Goal: Use online tool/utility: Utilize a website feature to perform a specific function

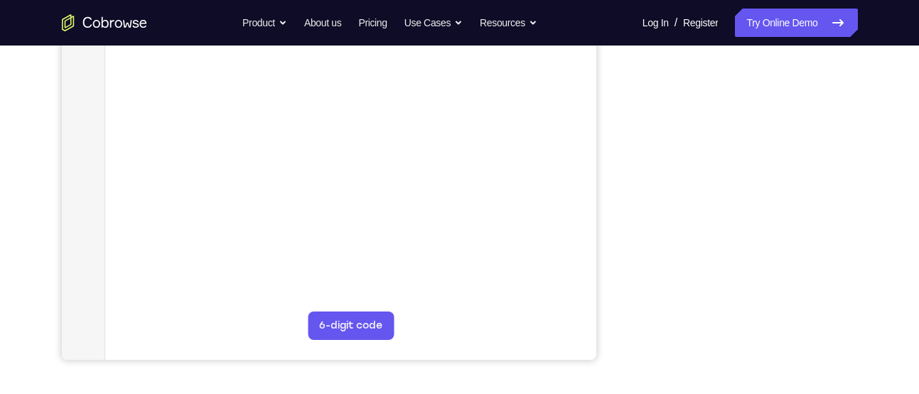
scroll to position [306, 0]
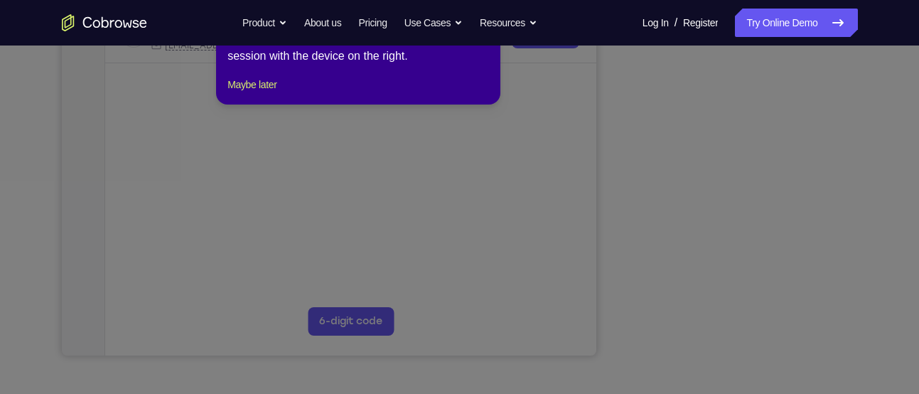
click at [274, 89] on div "1 of 8 × Click the Connect button to initiate a co-browse session with the devi…" at bounding box center [358, 49] width 284 height 111
click at [272, 93] on button "Maybe later" at bounding box center [251, 84] width 49 height 17
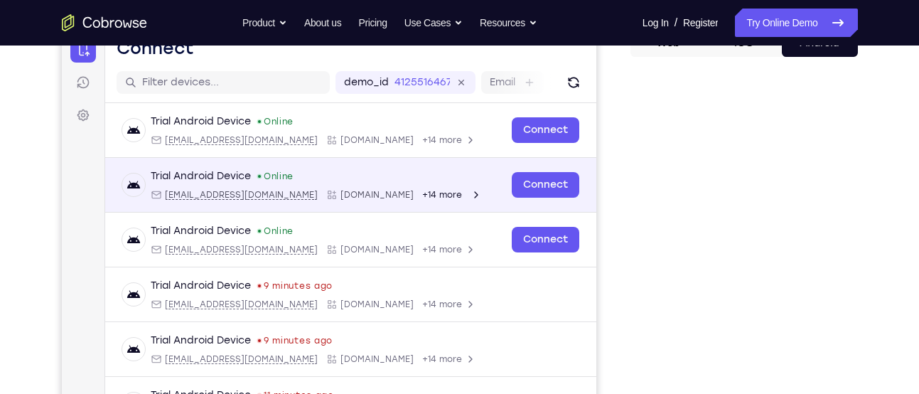
scroll to position [150, 0]
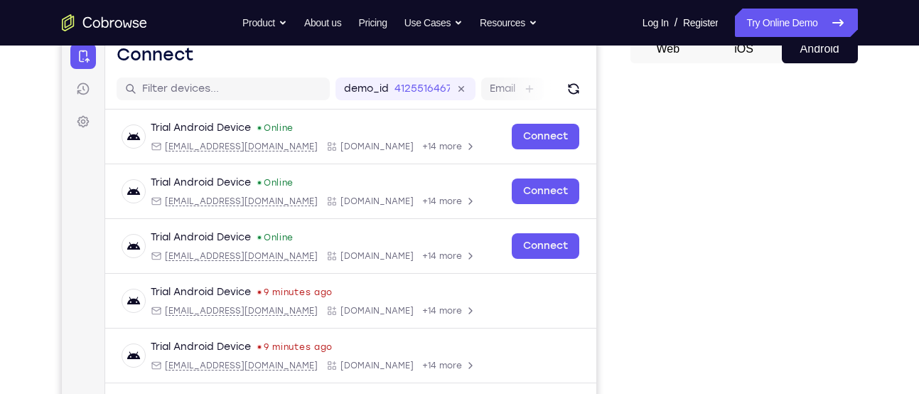
click at [130, 21] on icon "Go to the home page" at bounding box center [126, 23] width 9 height 7
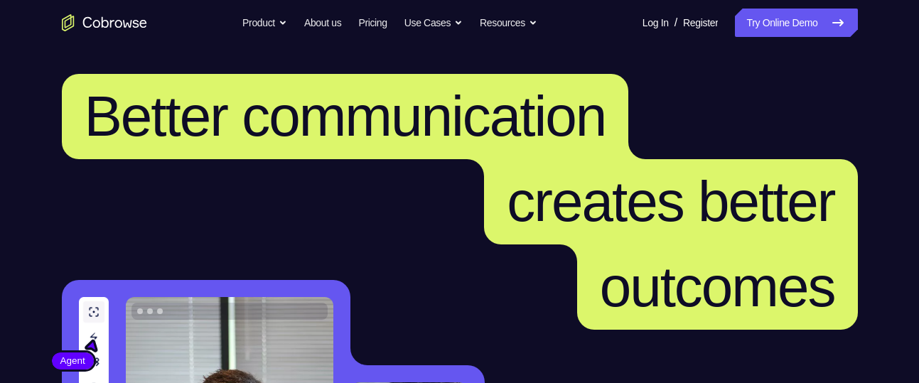
click at [735, 24] on link "Try Online Demo" at bounding box center [796, 23] width 122 height 28
click at [770, 23] on link "Try Online Demo" at bounding box center [796, 23] width 122 height 28
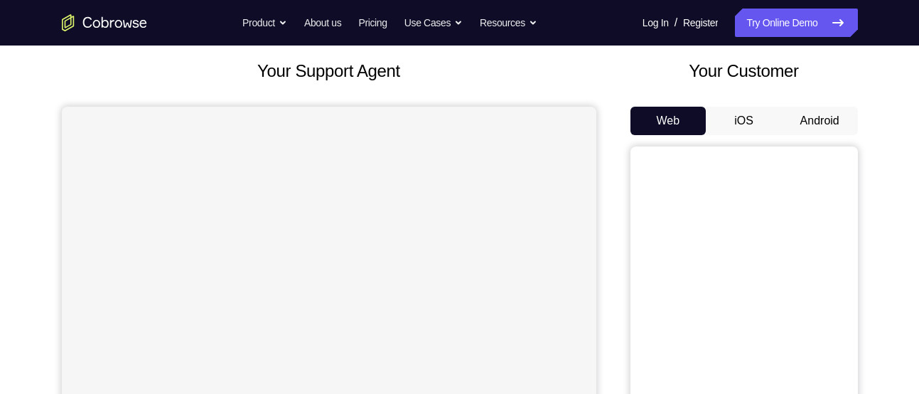
scroll to position [79, 0]
click at [788, 114] on button "Android" at bounding box center [820, 120] width 76 height 28
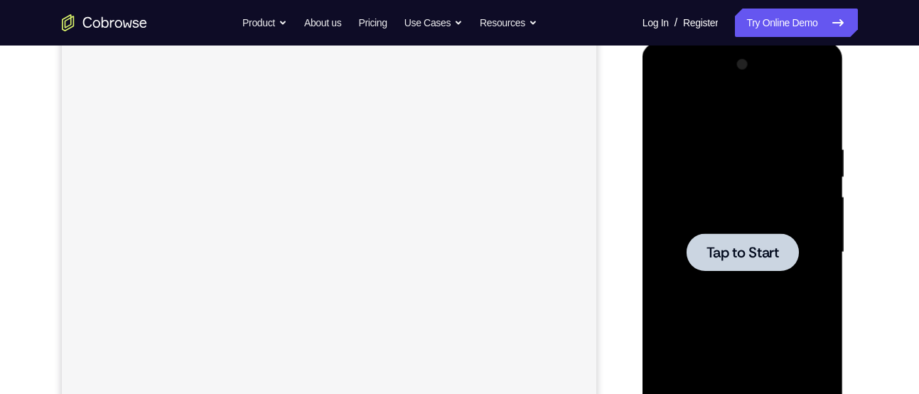
scroll to position [0, 0]
click at [754, 245] on span "Tap to Start" at bounding box center [742, 252] width 72 height 14
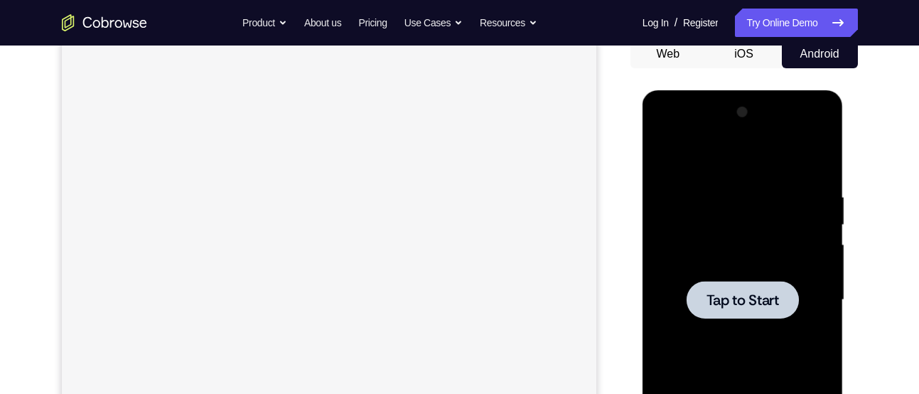
scroll to position [146, 0]
click at [749, 281] on div at bounding box center [743, 299] width 112 height 38
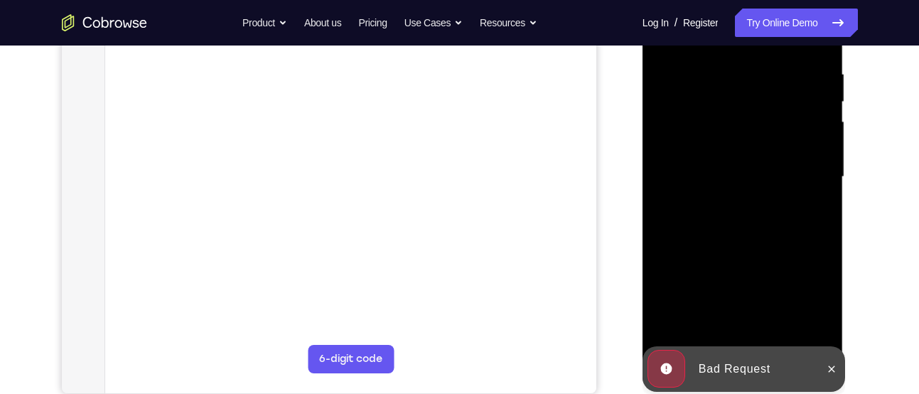
scroll to position [0, 0]
click at [830, 363] on icon at bounding box center [831, 368] width 11 height 11
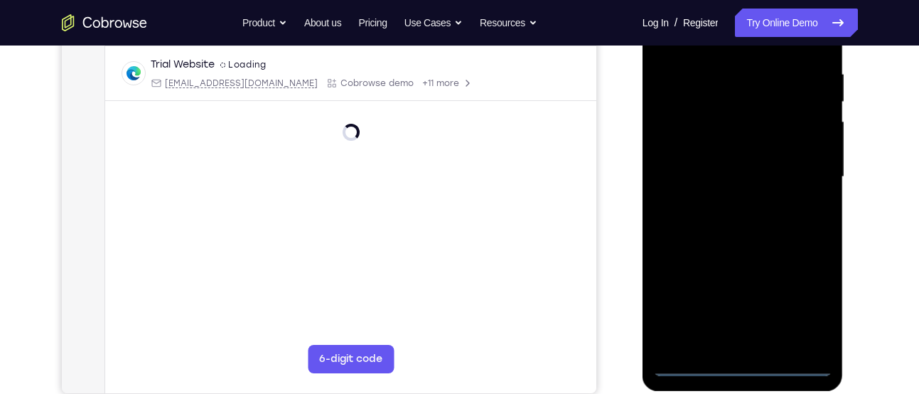
click at [796, 363] on div at bounding box center [742, 177] width 179 height 398
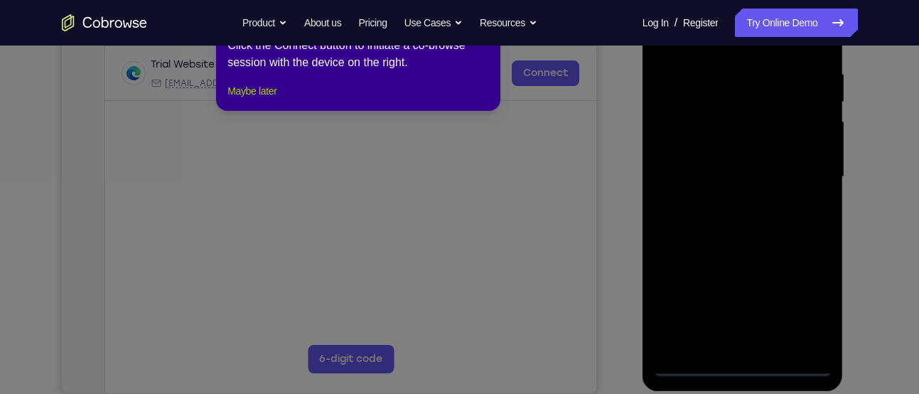
click at [276, 99] on button "Maybe later" at bounding box center [251, 90] width 49 height 17
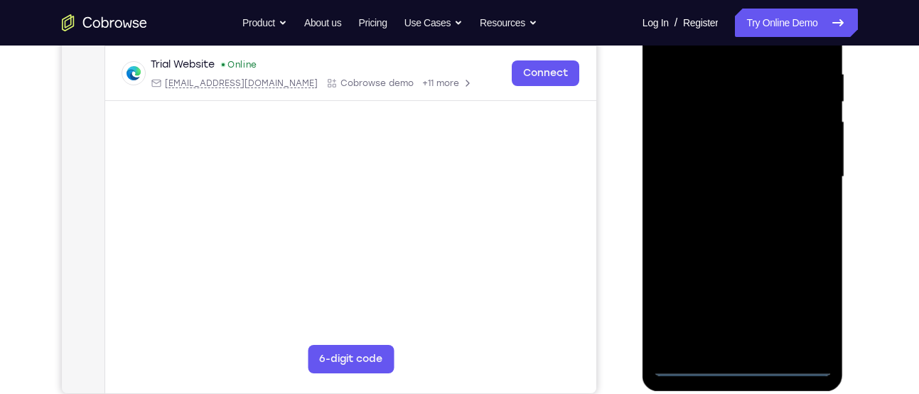
drag, startPoint x: 672, startPoint y: 161, endPoint x: 868, endPoint y: 115, distance: 201.5
click at [845, 115] on html "Online web based iOS Simulators and Android Emulators. Run iPhone, iPad, Mobile…" at bounding box center [743, 180] width 203 height 426
click at [699, 157] on div at bounding box center [742, 177] width 179 height 398
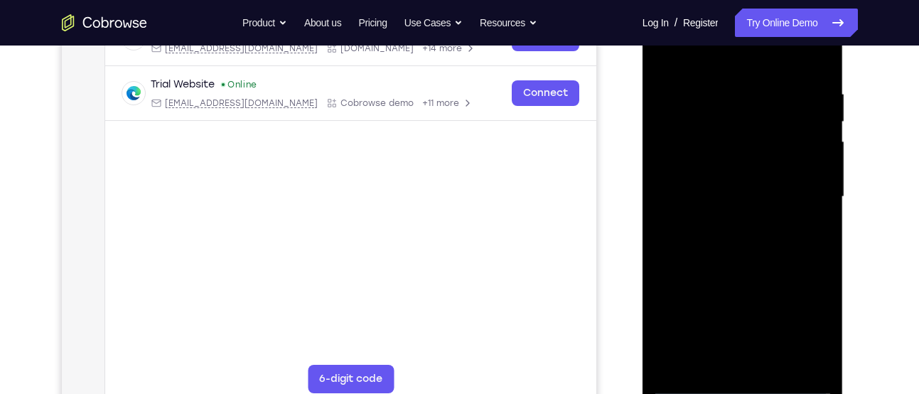
scroll to position [245, 0]
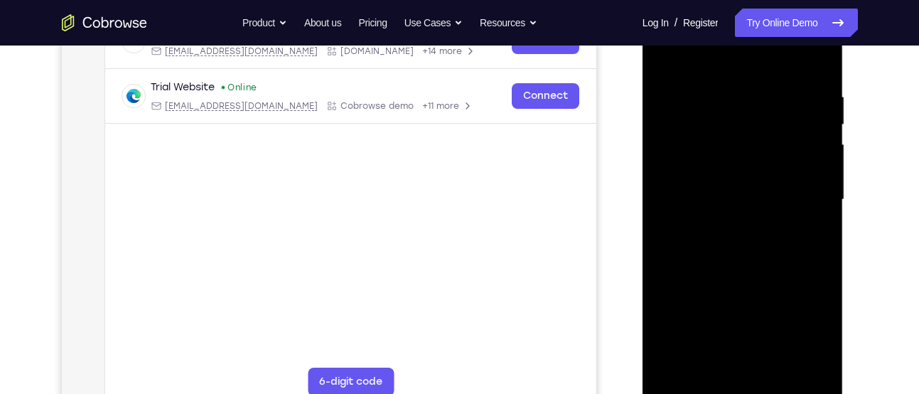
click at [811, 333] on div at bounding box center [742, 200] width 179 height 398
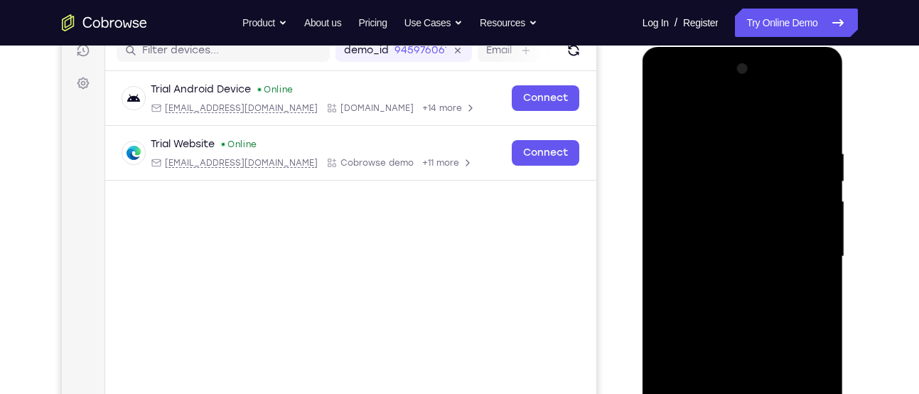
scroll to position [188, 0]
click at [734, 119] on div at bounding box center [742, 257] width 179 height 398
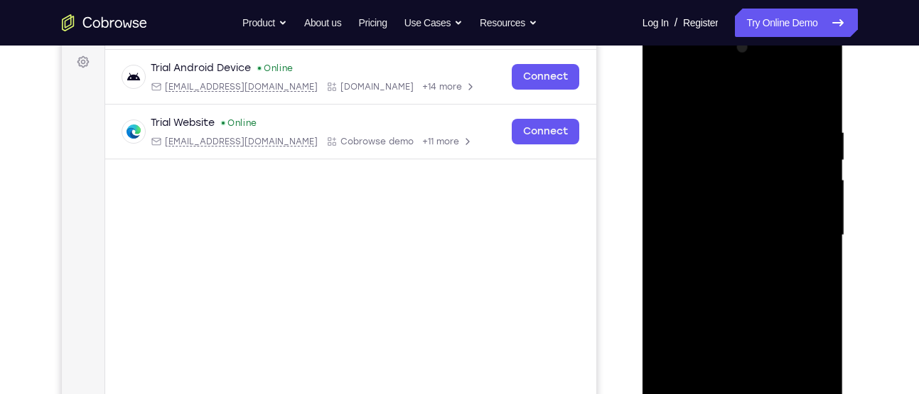
scroll to position [212, 0]
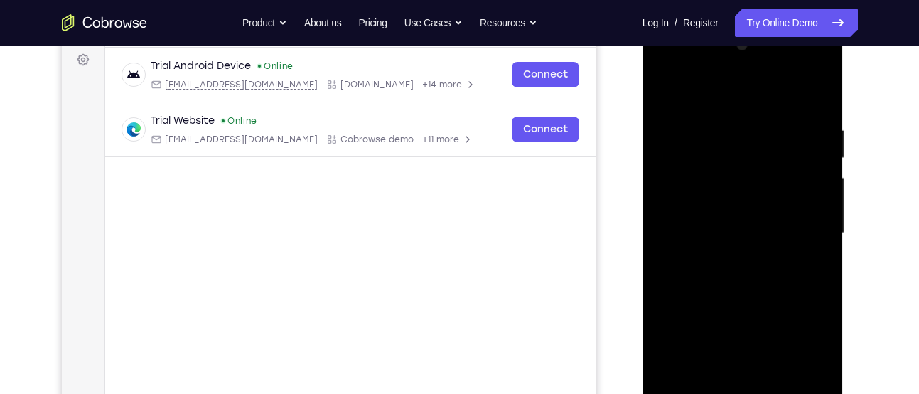
click at [803, 229] on div at bounding box center [742, 233] width 179 height 398
click at [728, 261] on div at bounding box center [742, 233] width 179 height 398
click at [737, 300] on div at bounding box center [742, 233] width 179 height 398
click at [728, 175] on div at bounding box center [742, 233] width 179 height 398
click at [724, 193] on div at bounding box center [742, 233] width 179 height 398
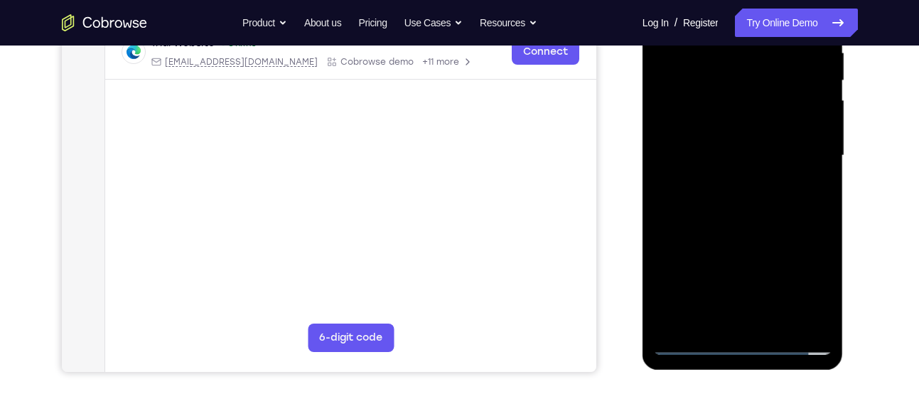
scroll to position [290, 0]
click at [748, 229] on div at bounding box center [742, 155] width 179 height 398
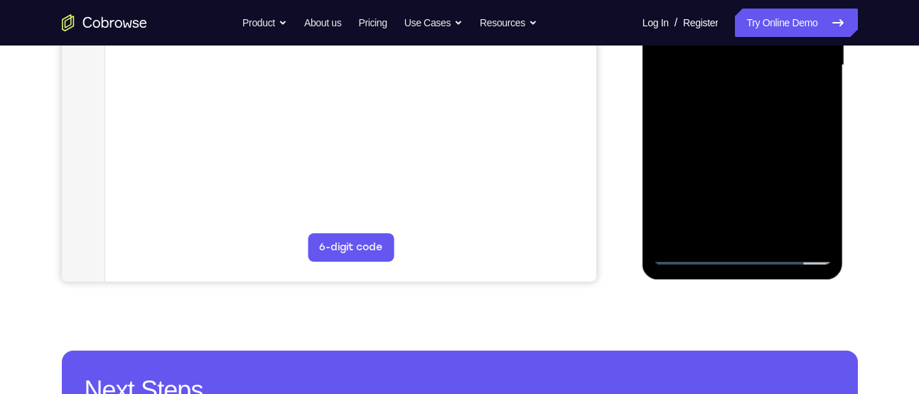
scroll to position [380, 0]
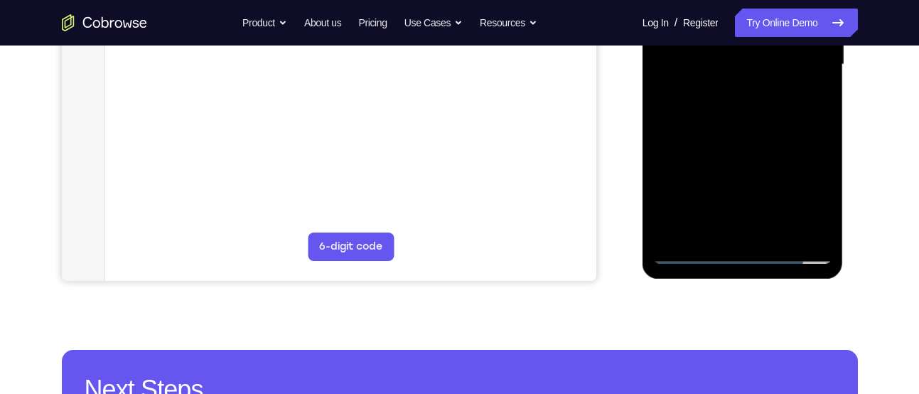
click at [723, 229] on div at bounding box center [742, 65] width 179 height 398
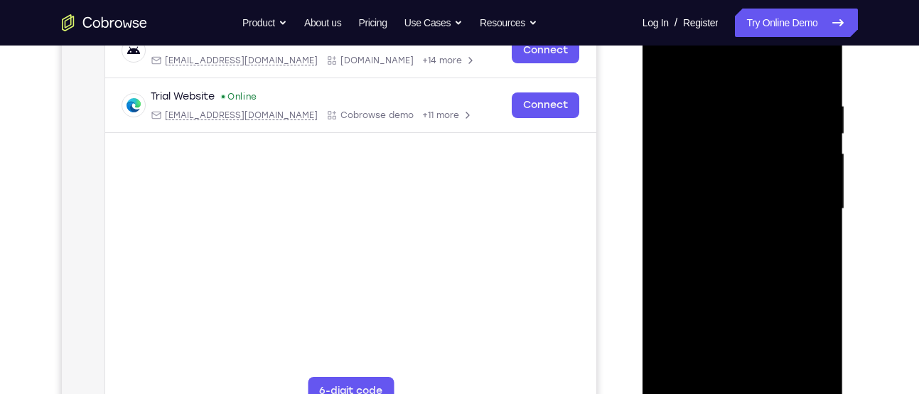
scroll to position [235, 0]
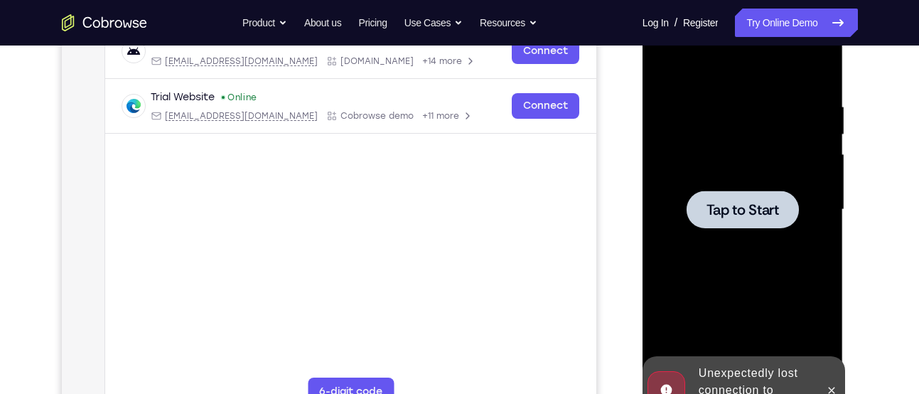
click at [682, 195] on div at bounding box center [742, 210] width 179 height 398
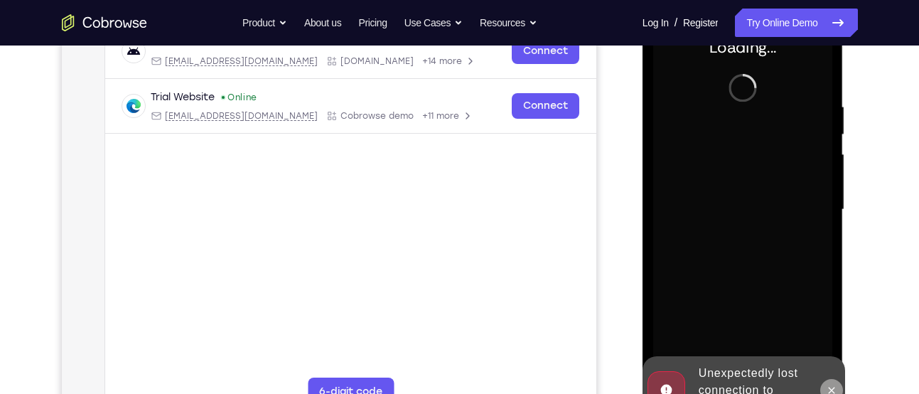
click at [832, 384] on icon at bounding box center [831, 389] width 11 height 11
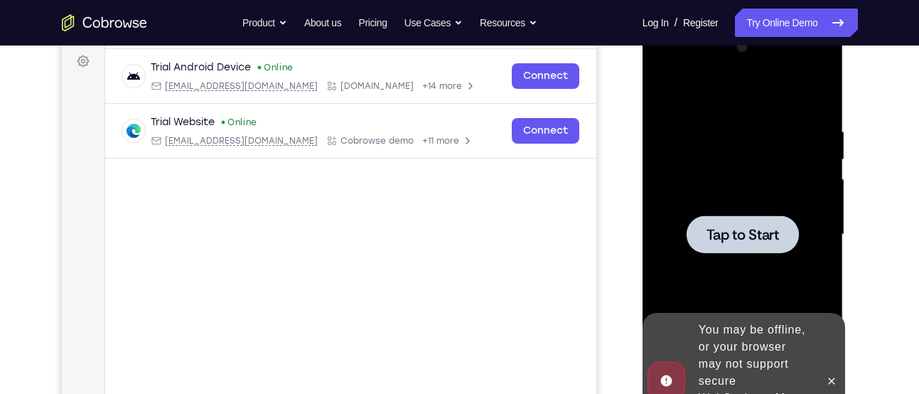
scroll to position [211, 0]
click at [746, 215] on div at bounding box center [743, 234] width 112 height 38
click at [827, 375] on icon at bounding box center [831, 380] width 11 height 11
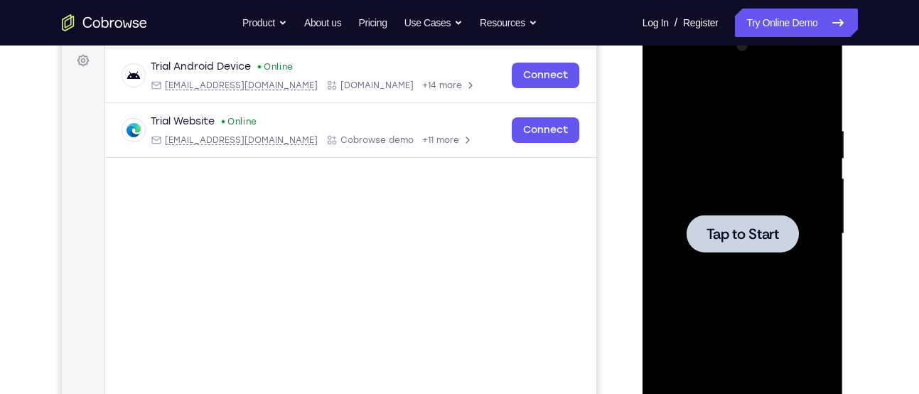
click at [773, 240] on span "Tap to Start" at bounding box center [742, 234] width 72 height 14
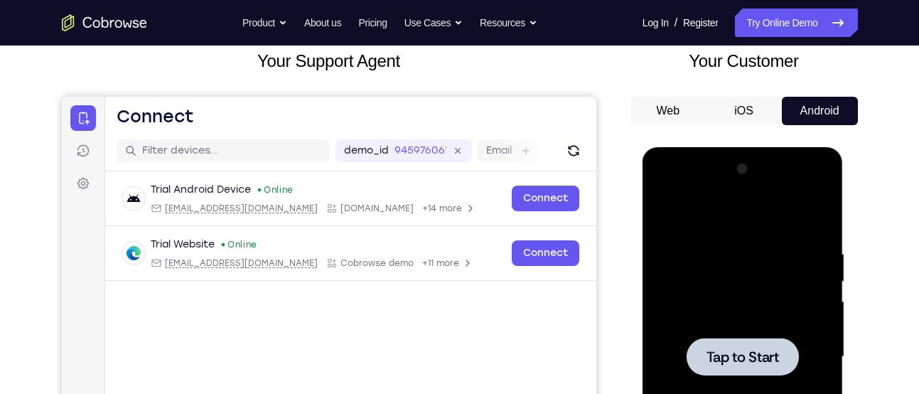
scroll to position [87, 0]
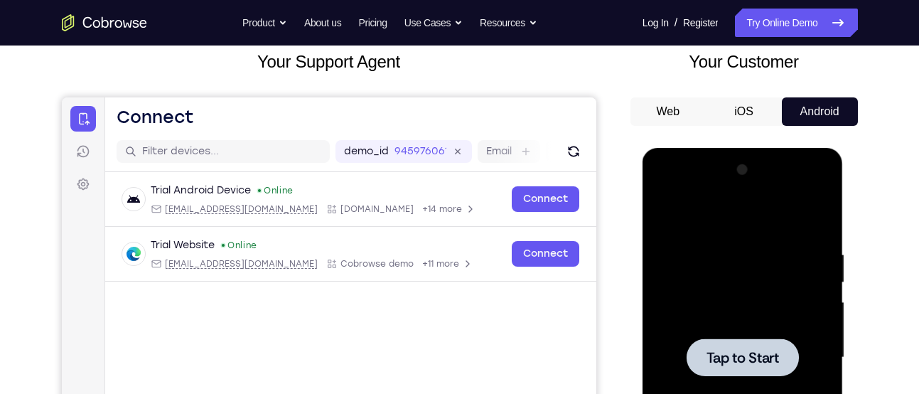
click at [763, 122] on button "iOS" at bounding box center [744, 111] width 76 height 28
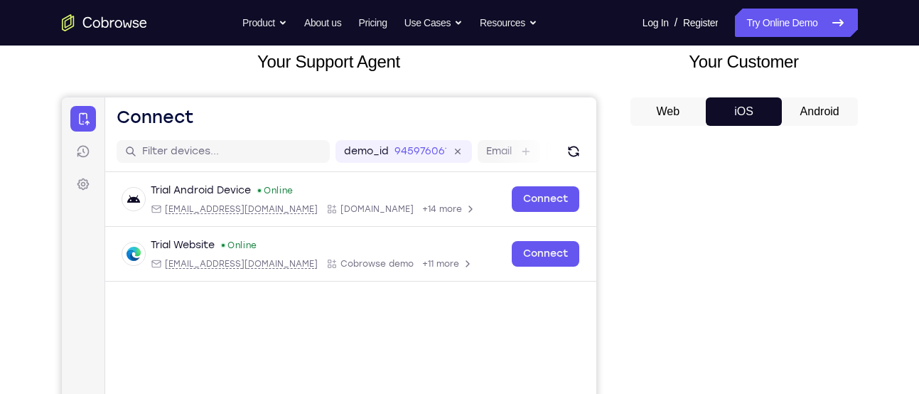
click at [763, 122] on button "iOS" at bounding box center [744, 111] width 76 height 28
click at [811, 114] on button "Android" at bounding box center [820, 111] width 76 height 28
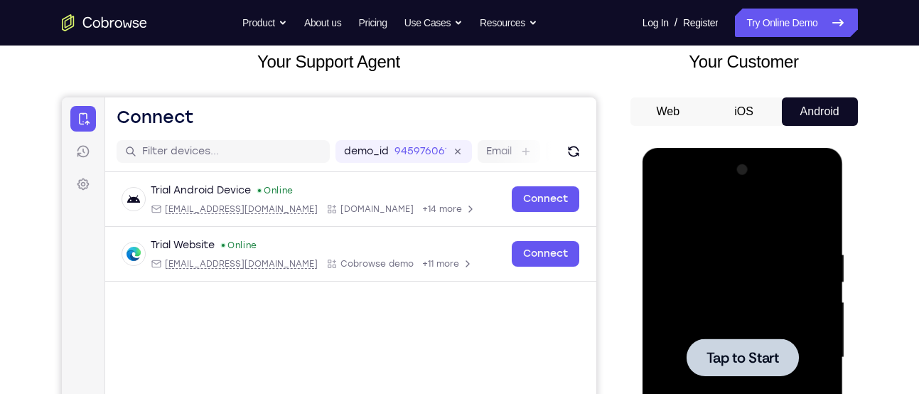
click at [748, 360] on span "Tap to Start" at bounding box center [742, 357] width 72 height 14
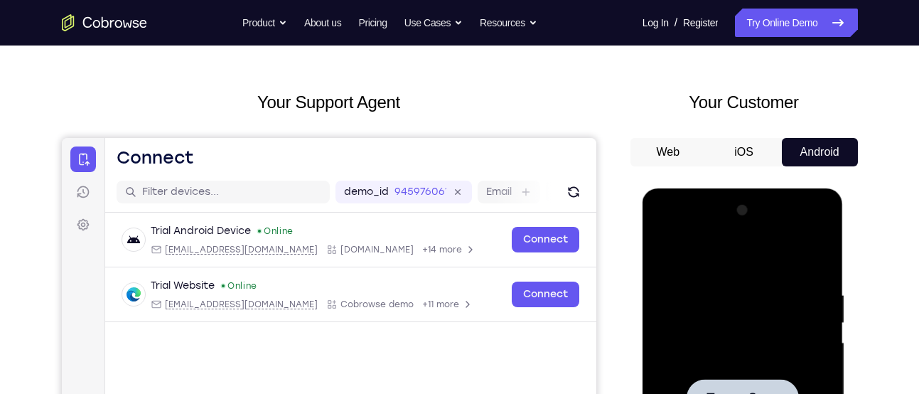
scroll to position [43, 0]
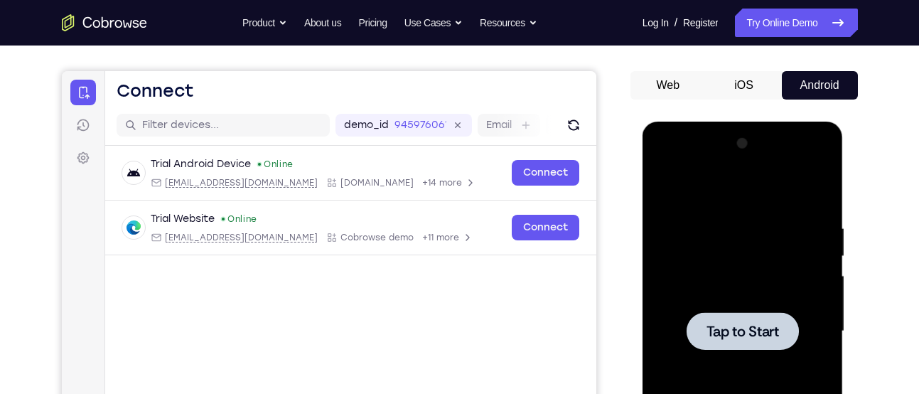
scroll to position [118, 0]
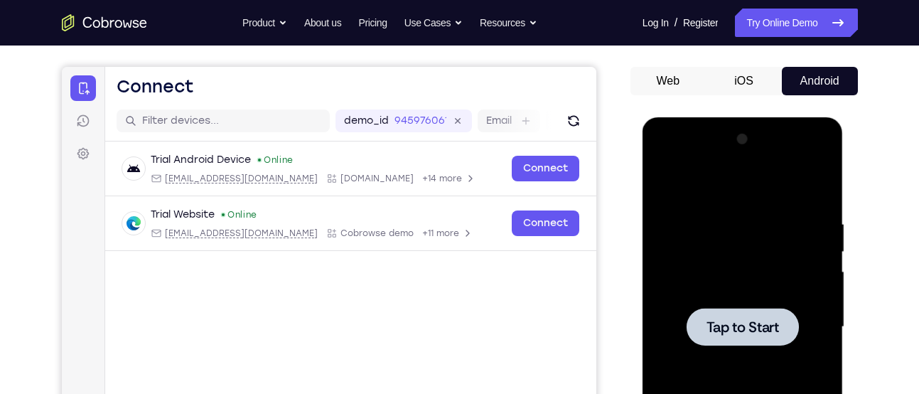
click at [79, 17] on icon "Go to the home page" at bounding box center [104, 22] width 85 height 17
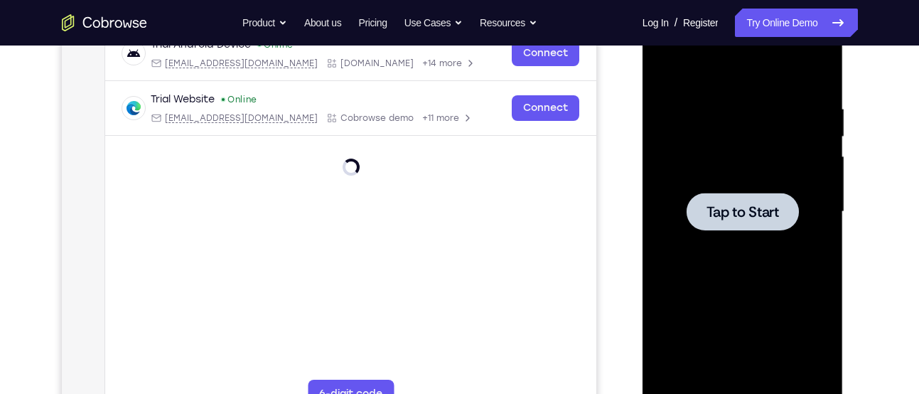
scroll to position [241, 0]
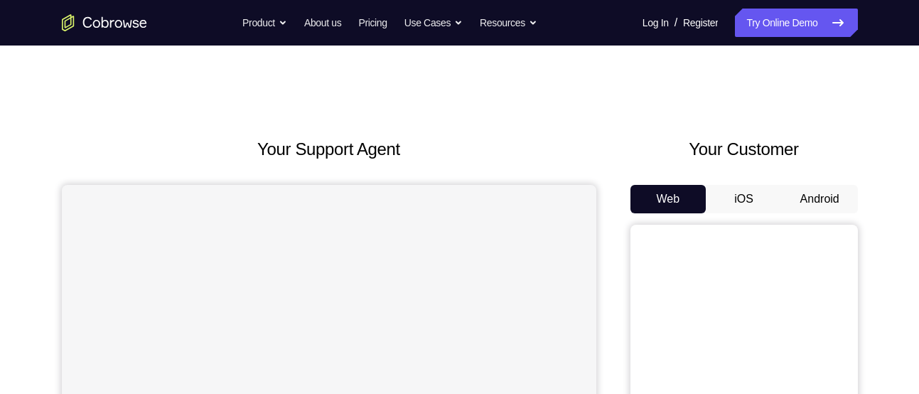
click at [825, 195] on button "Android" at bounding box center [820, 199] width 76 height 28
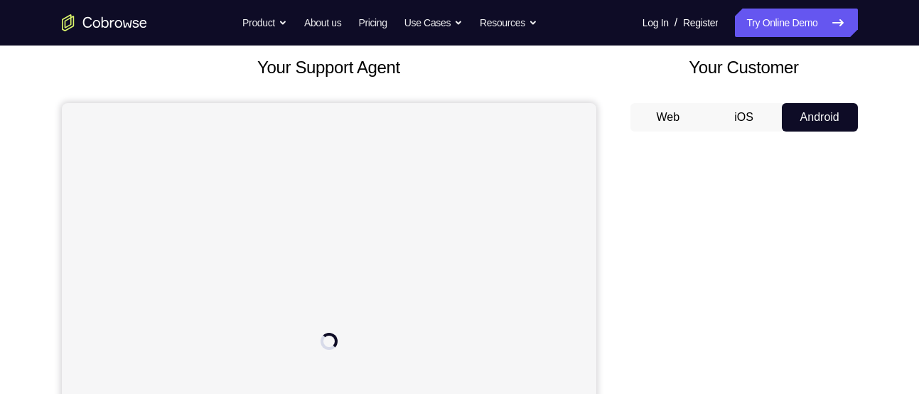
scroll to position [77, 0]
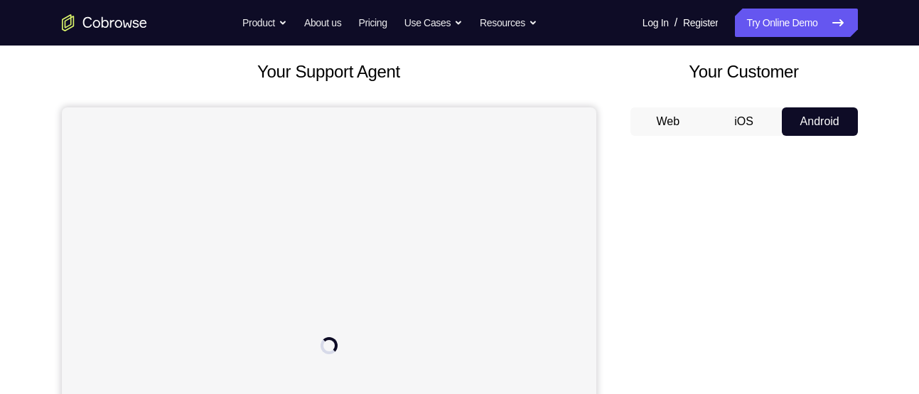
click at [732, 119] on button "iOS" at bounding box center [744, 121] width 76 height 28
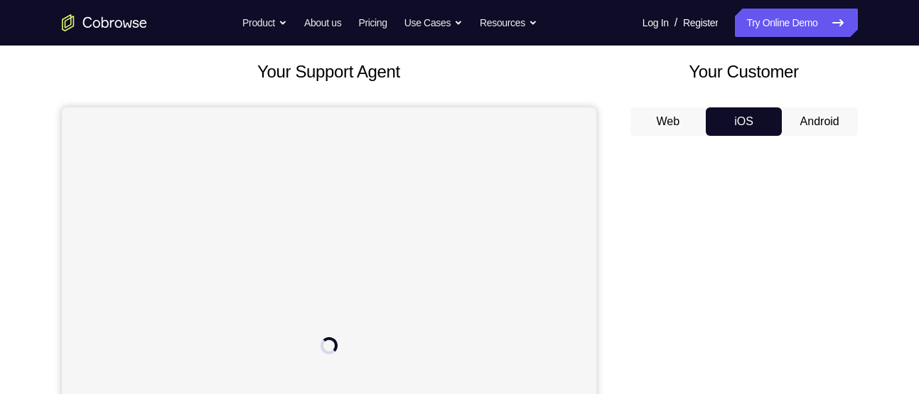
click at [815, 119] on button "Android" at bounding box center [820, 121] width 76 height 28
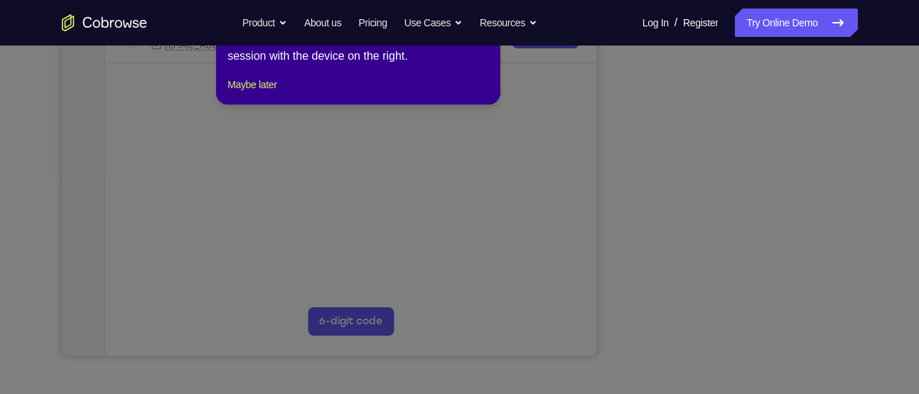
scroll to position [300, 0]
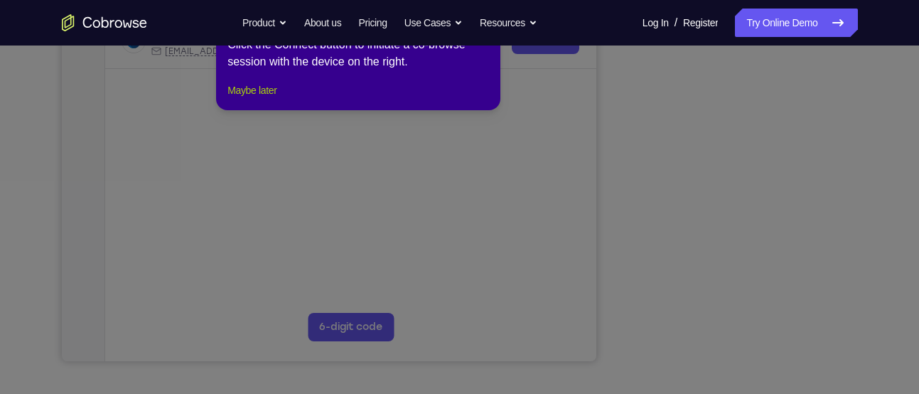
click at [266, 99] on button "Maybe later" at bounding box center [251, 90] width 49 height 17
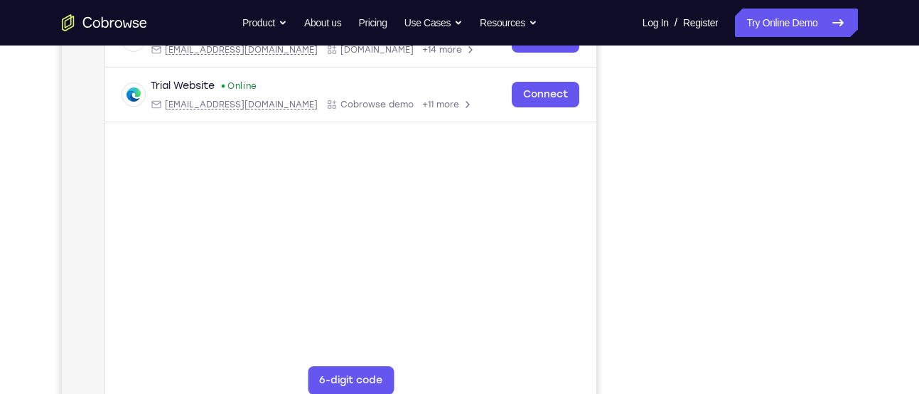
scroll to position [230, 0]
